Goal: Information Seeking & Learning: Learn about a topic

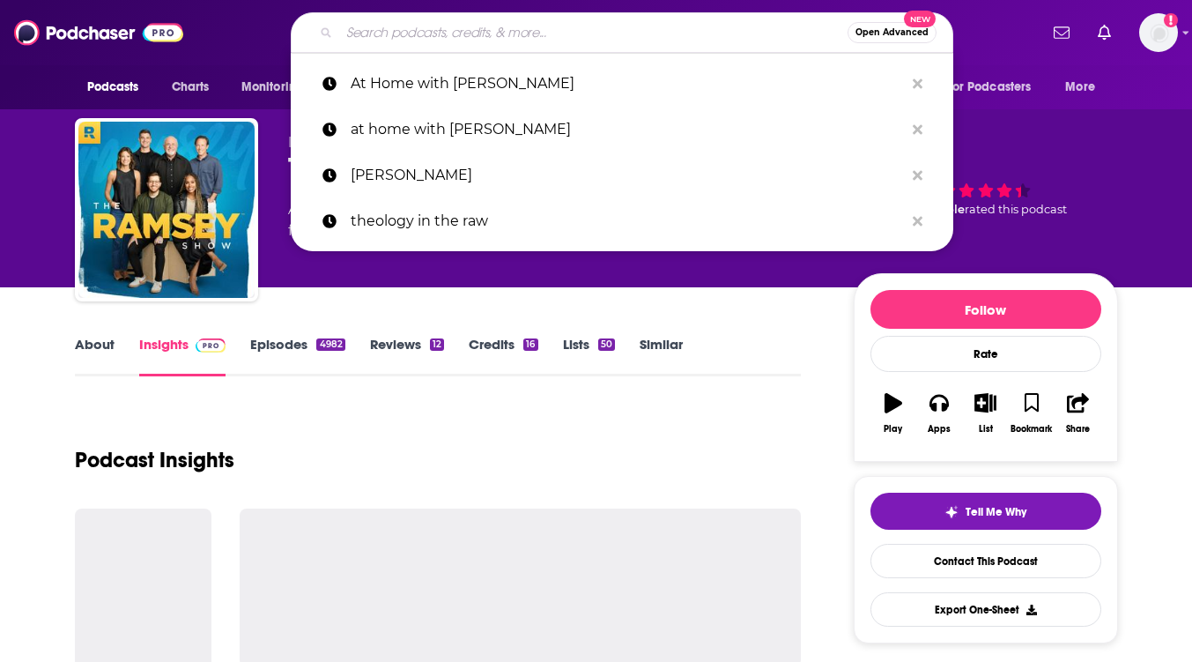
click at [519, 40] on input "Search podcasts, credits, & more..." at bounding box center [593, 32] width 508 height 28
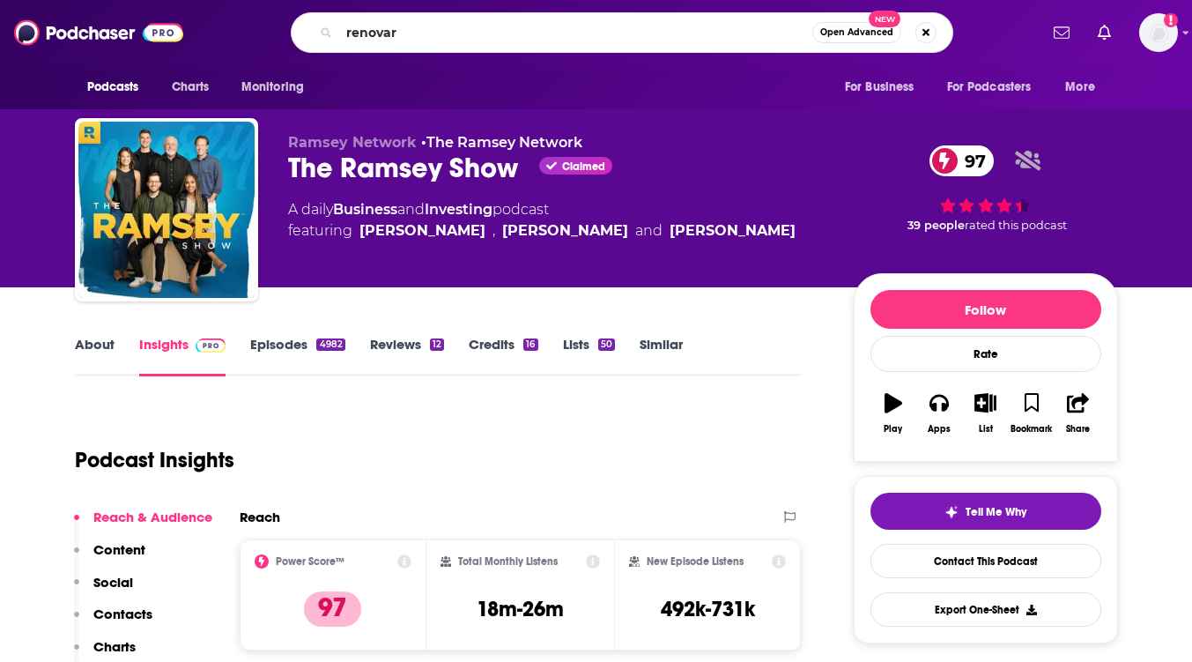
type input "renovare"
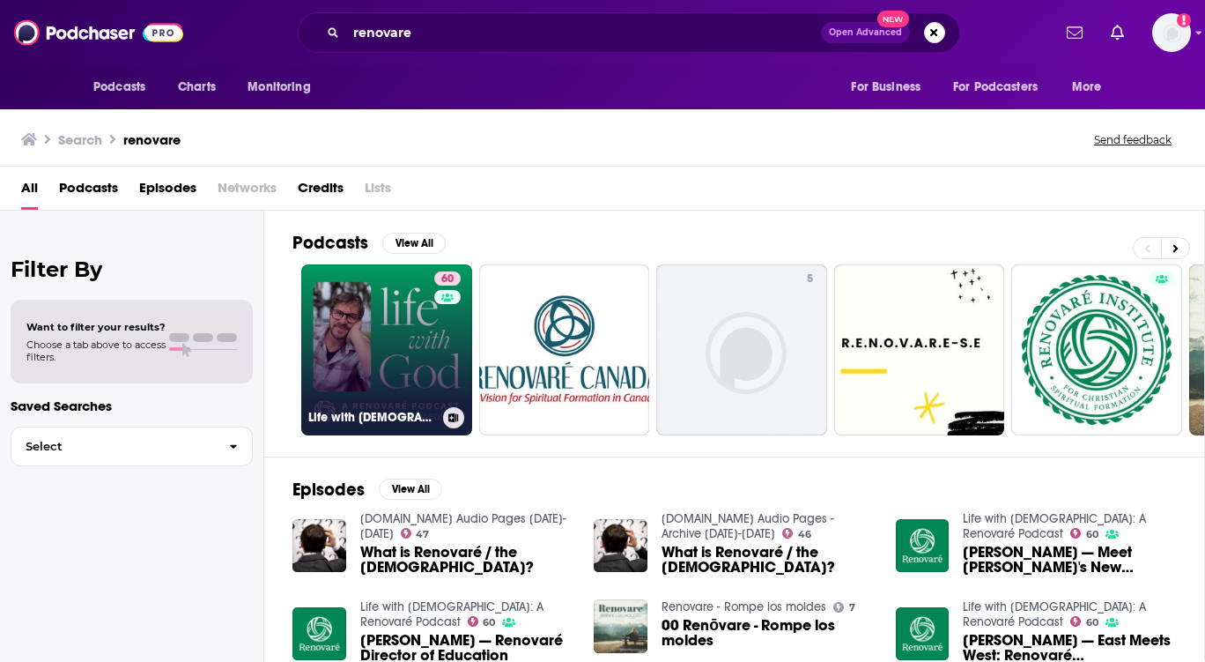
click at [379, 299] on link "60 Life with [DEMOGRAPHIC_DATA]: A Renovaré Podcast" at bounding box center [386, 349] width 171 height 171
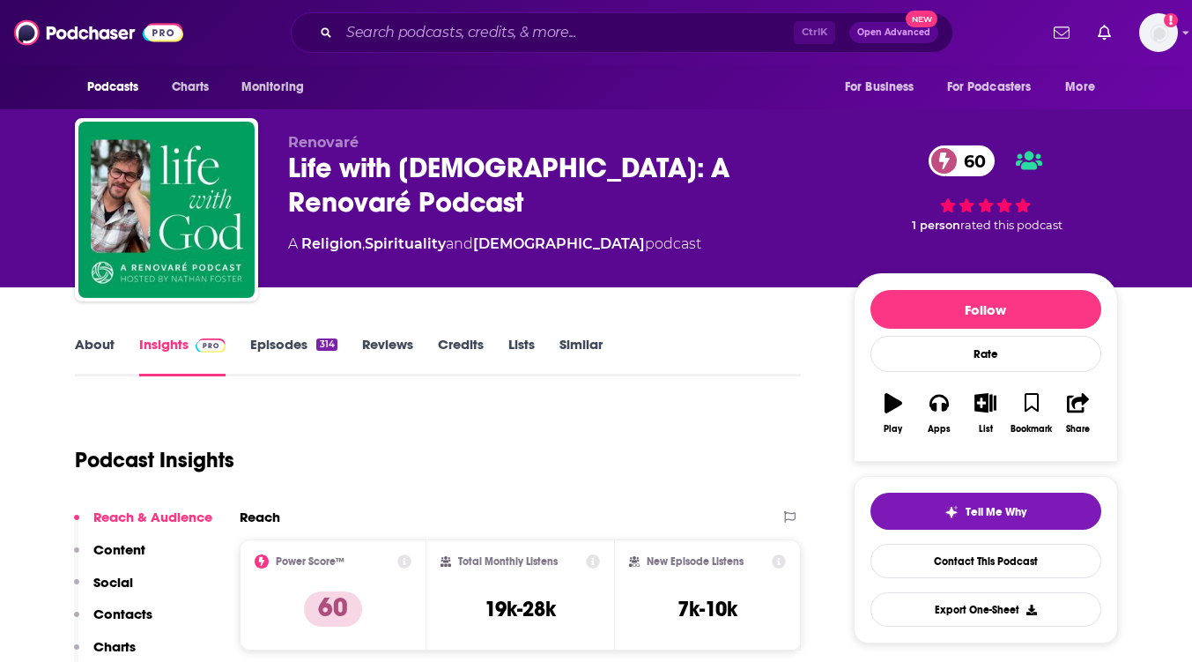
click at [97, 343] on link "About" at bounding box center [95, 356] width 40 height 41
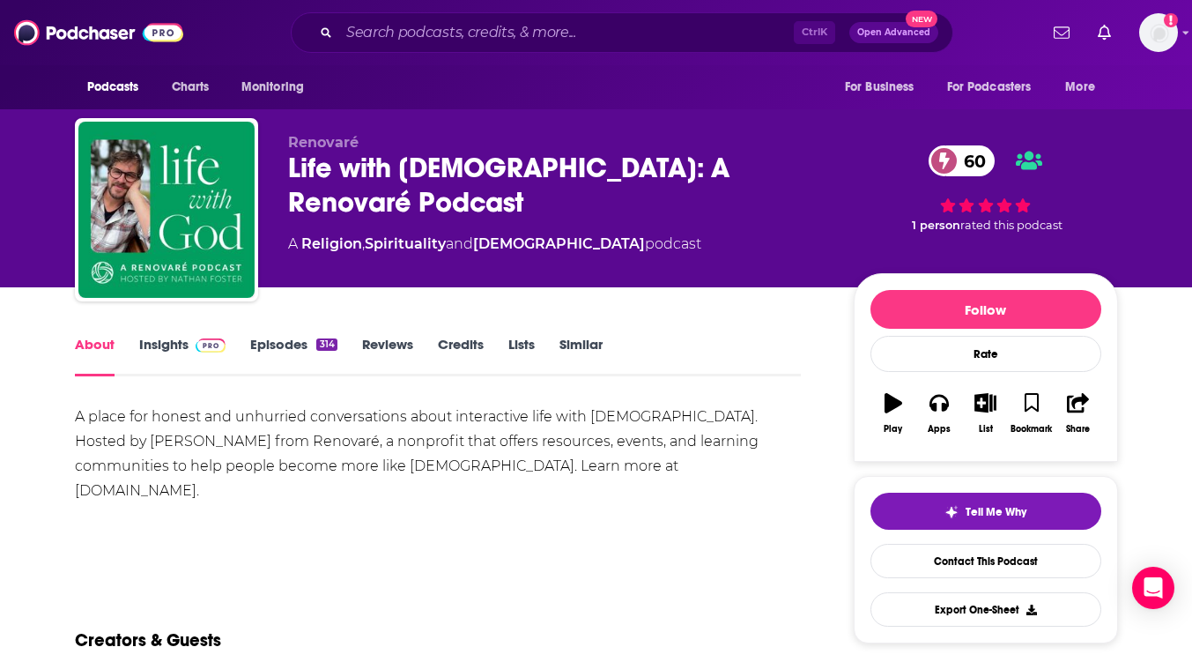
click at [175, 349] on link "Insights" at bounding box center [182, 356] width 87 height 41
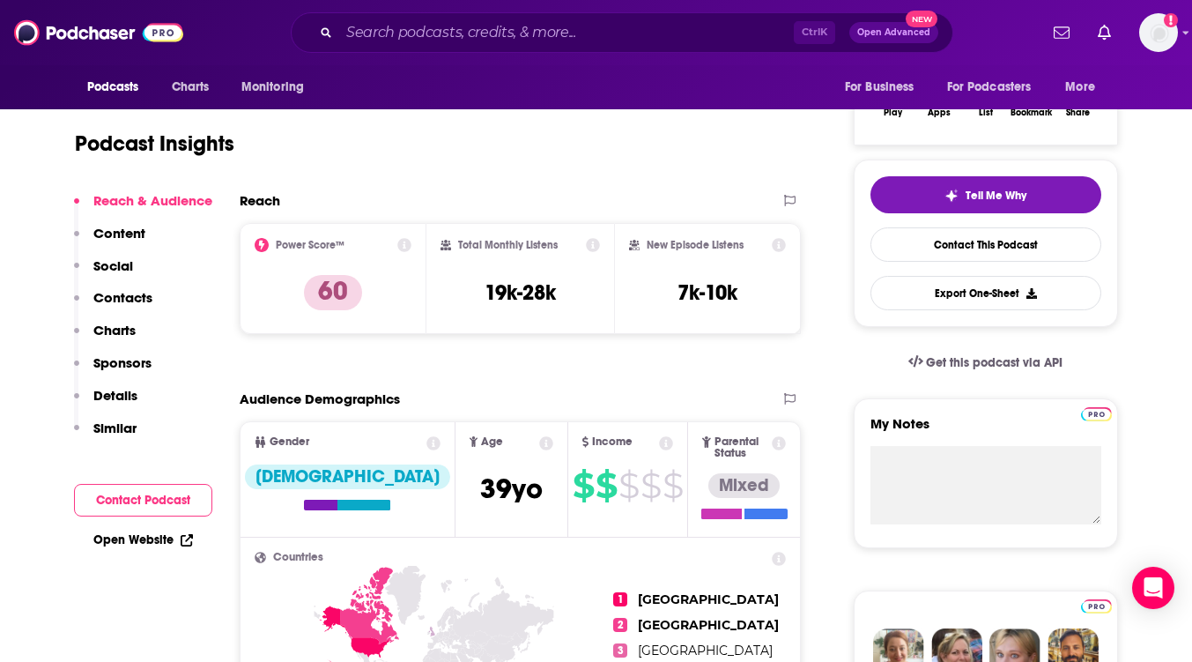
scroll to position [387, 0]
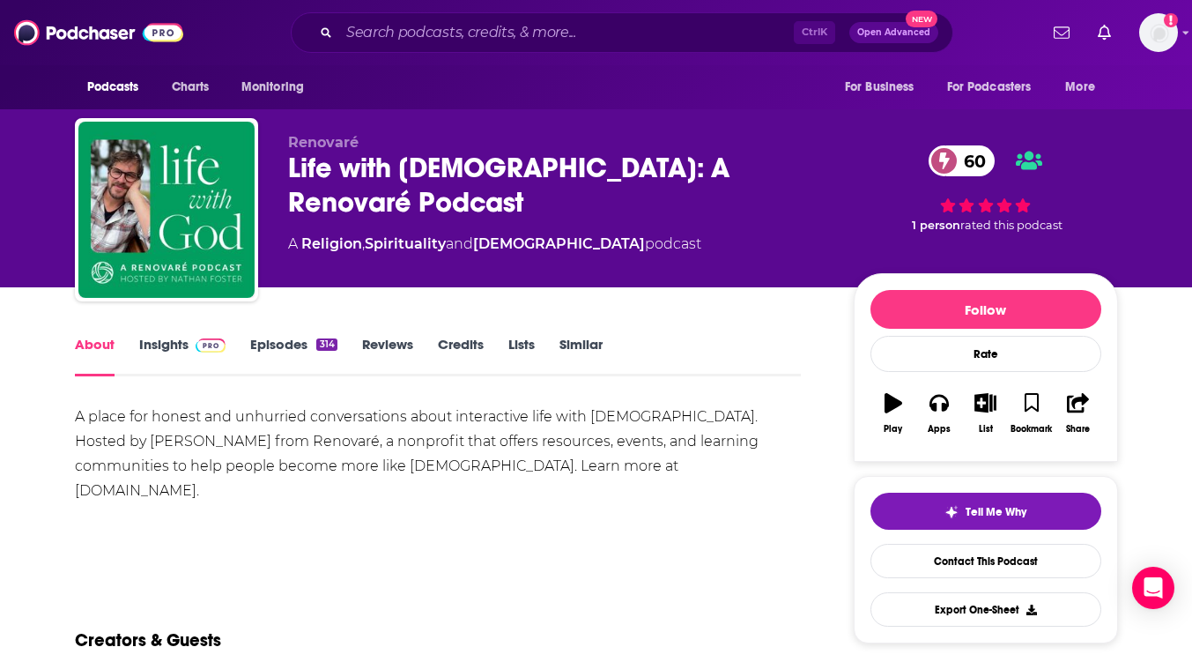
click at [276, 336] on link "Episodes 314" at bounding box center [293, 356] width 86 height 41
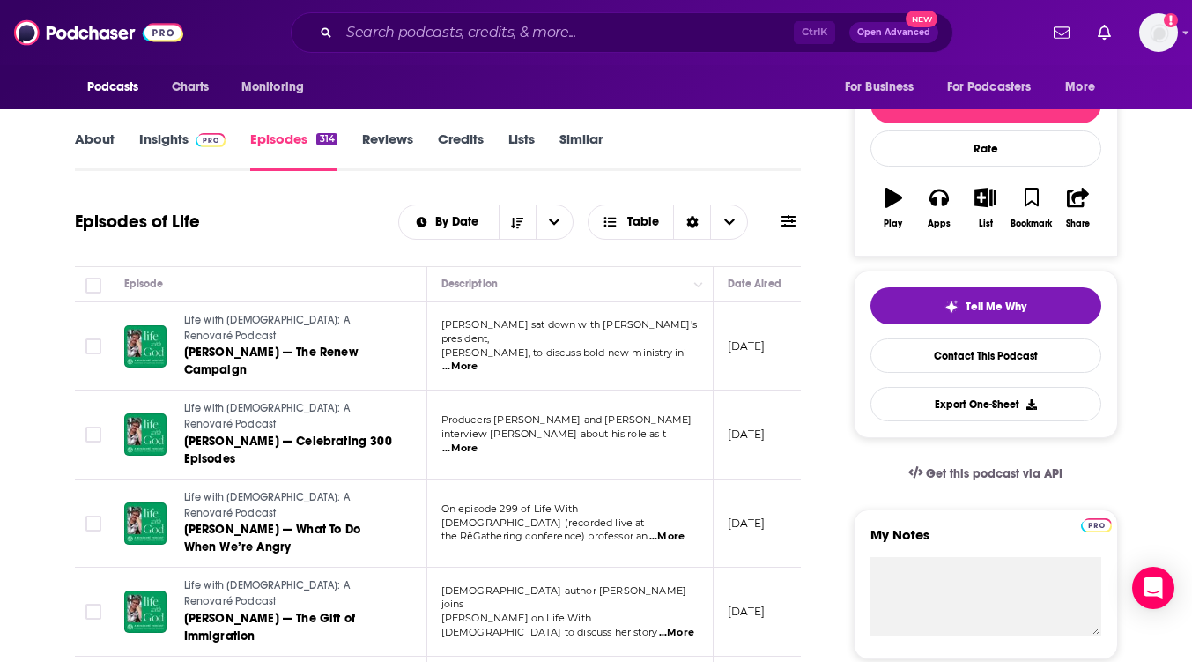
scroll to position [209, 0]
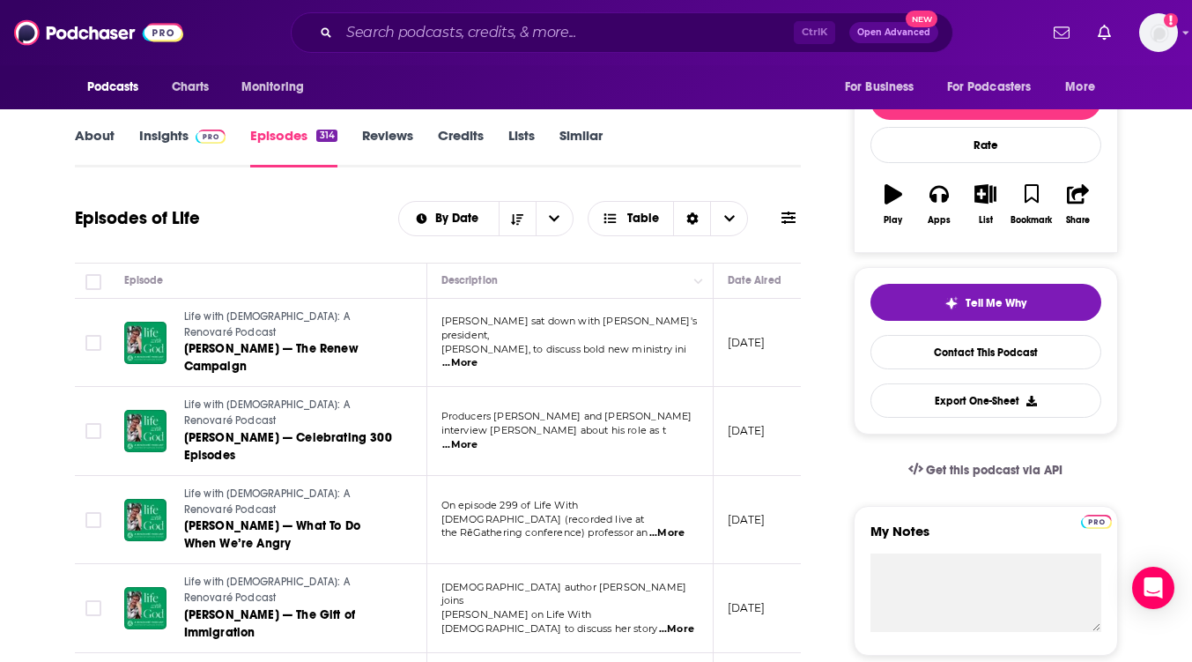
click at [675, 526] on span "...More" at bounding box center [666, 533] width 35 height 14
click at [679, 129] on div "About Insights Episodes 314 Reviews Credits Lists Similar" at bounding box center [438, 145] width 727 height 43
